Goal: Check status

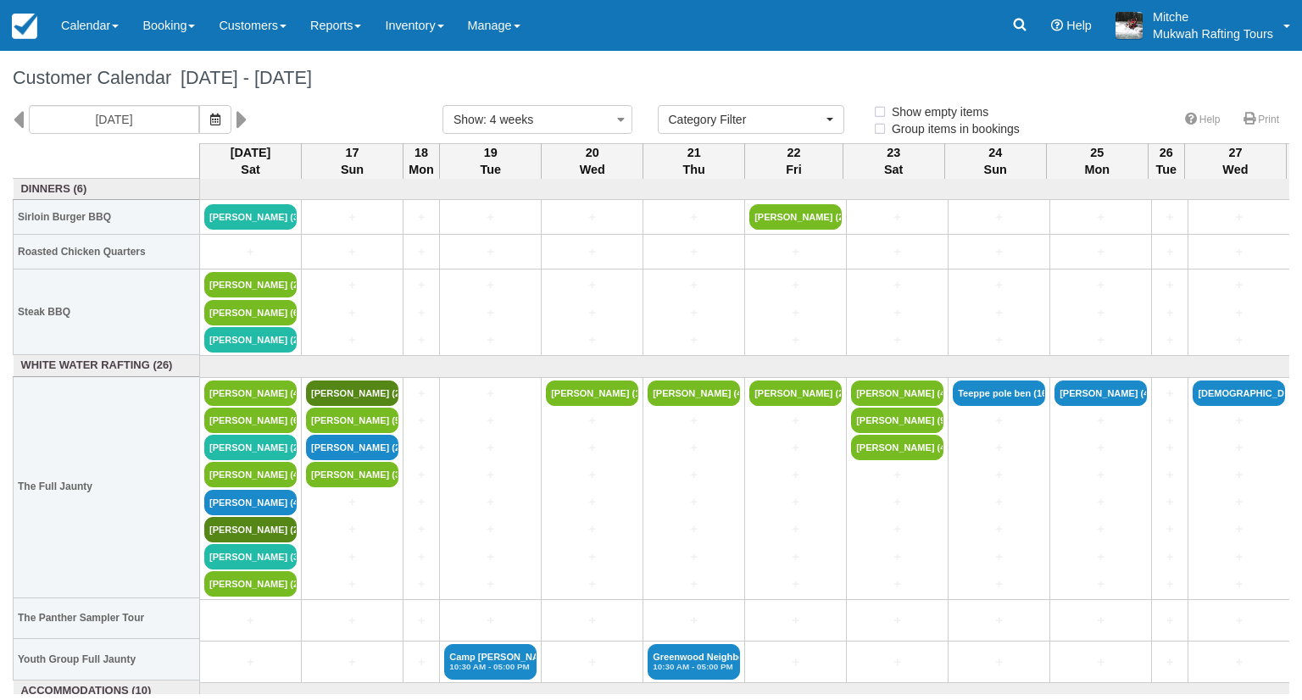
select select
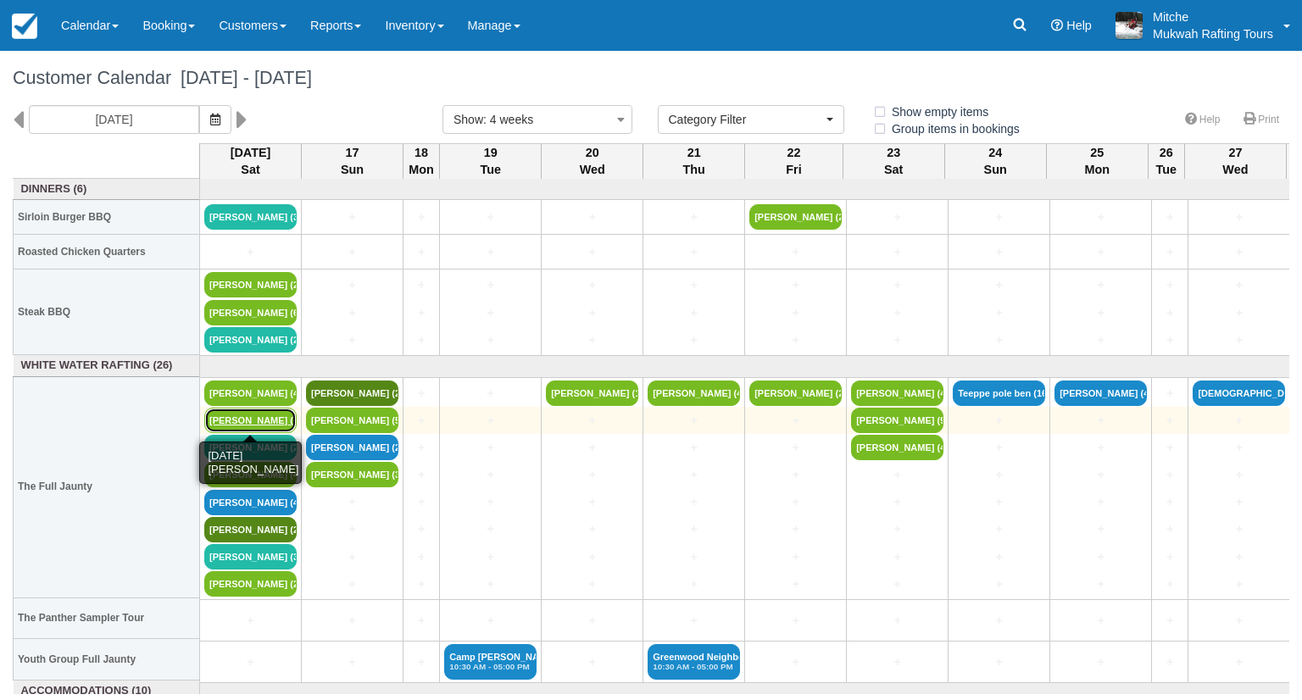
click at [261, 417] on link "Jeremy Weinkauf (6)" at bounding box center [250, 420] width 92 height 25
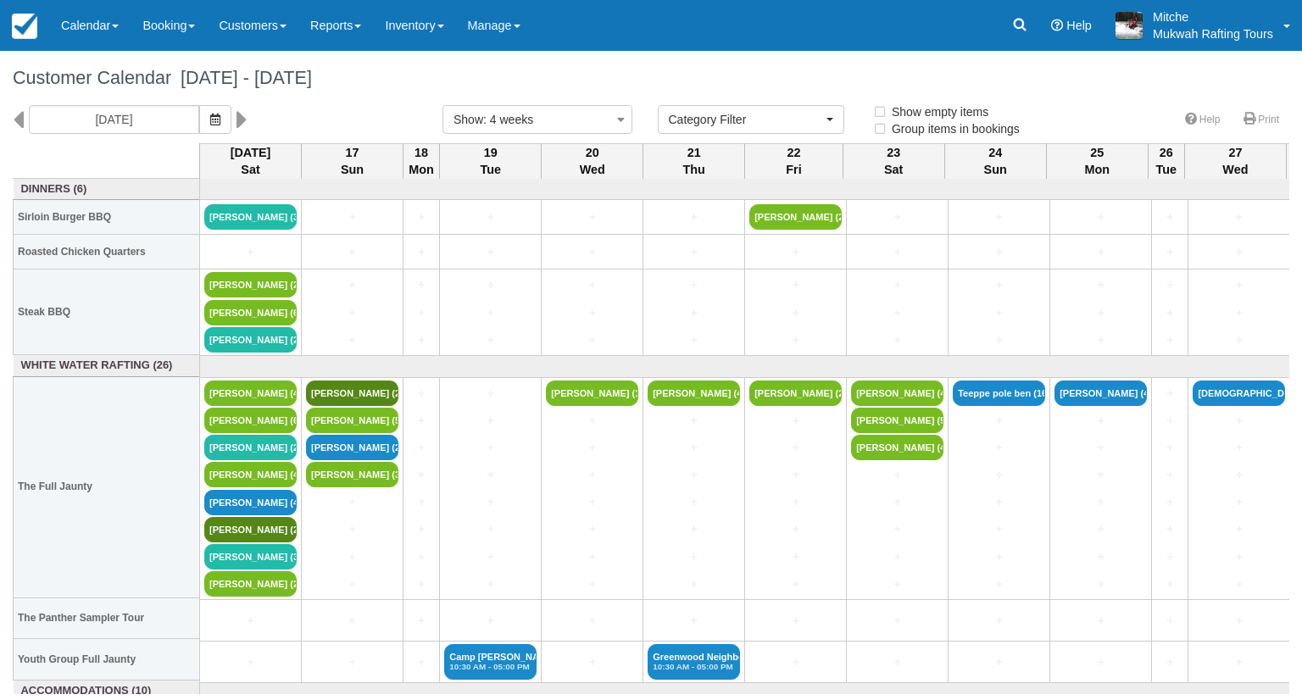
select select
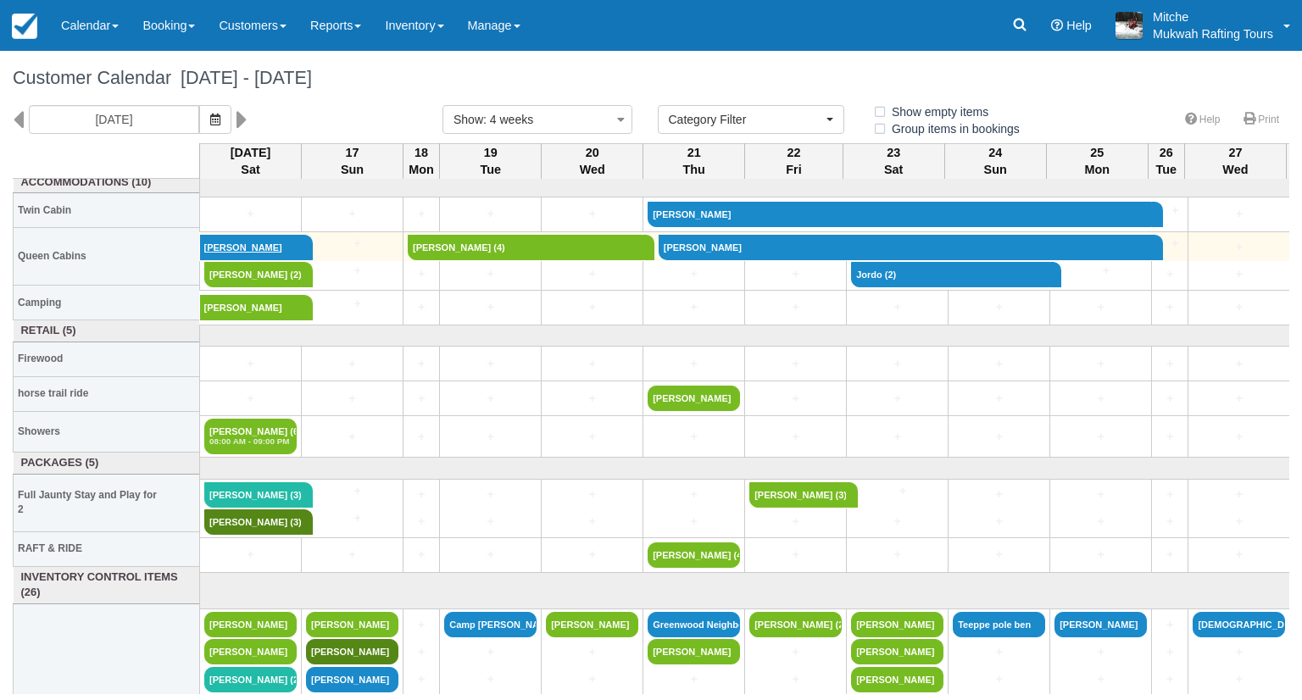
scroll to position [509, 0]
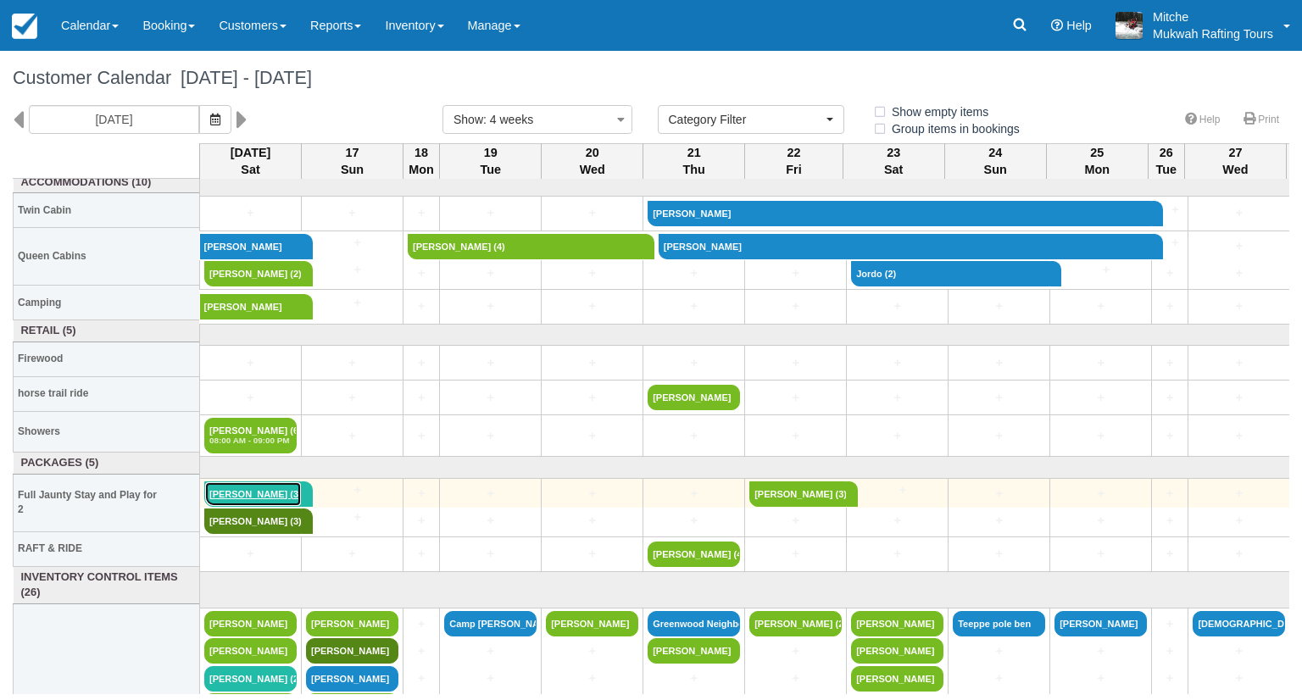
click at [255, 493] on link "[PERSON_NAME] (3)" at bounding box center [253, 494] width 98 height 25
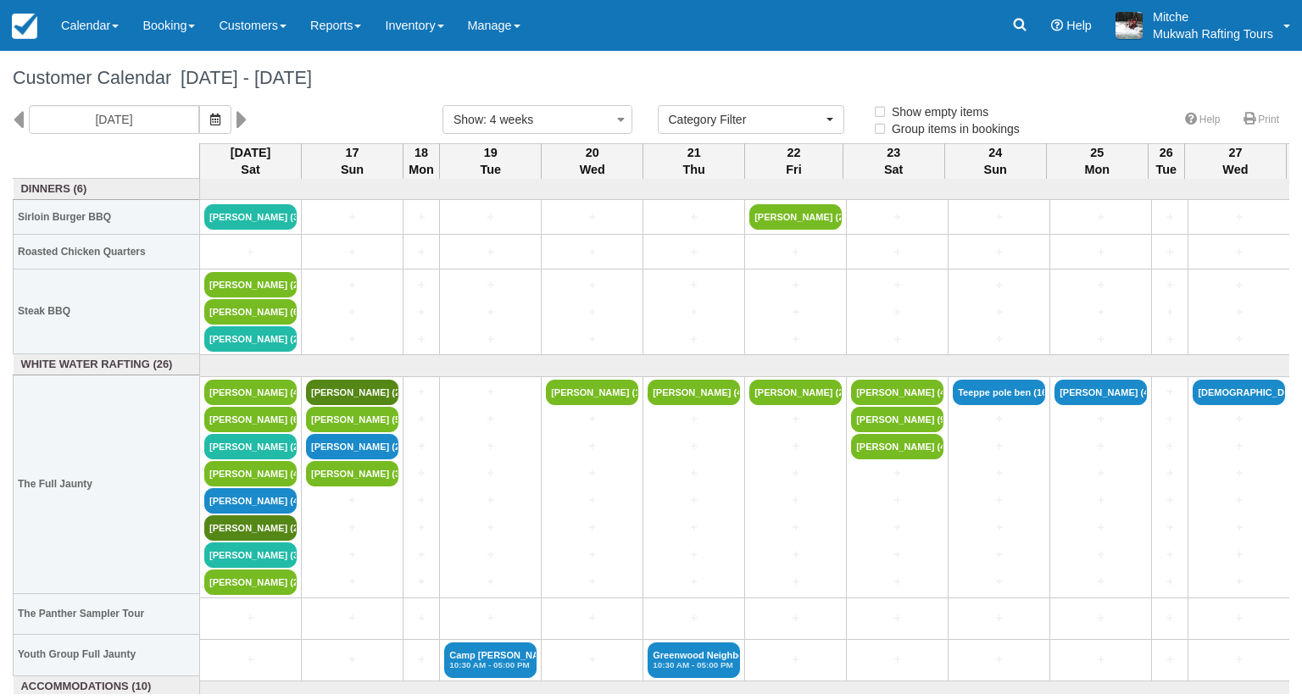
select select
